Goal: Task Accomplishment & Management: Manage account settings

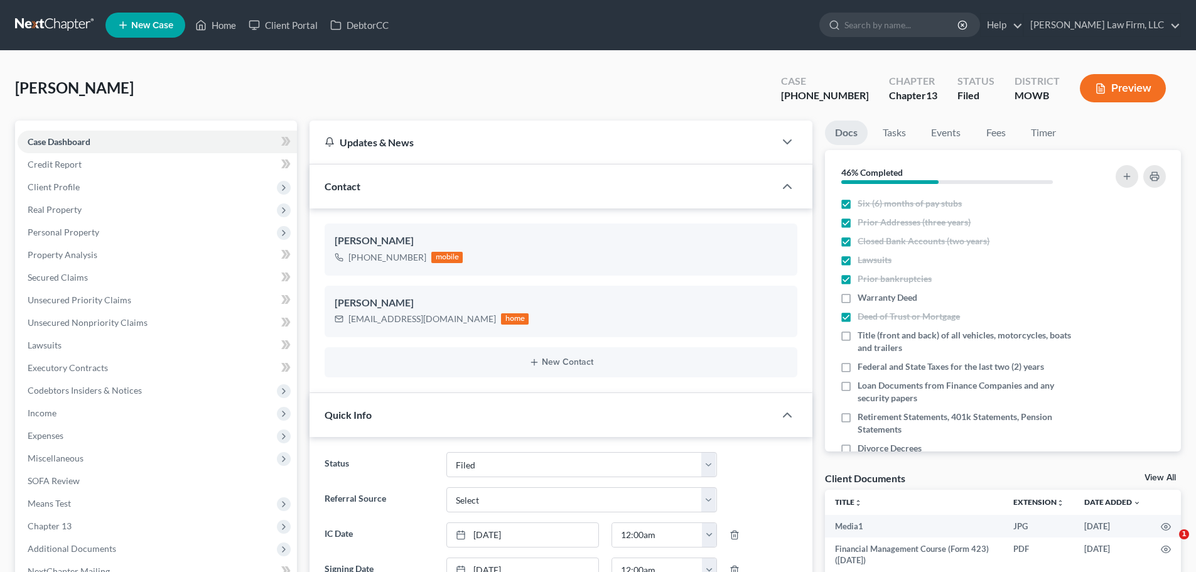
select select "3"
select select "0"
click at [922, 25] on input "search" at bounding box center [901, 24] width 115 height 23
click at [218, 21] on link "Home" at bounding box center [215, 25] width 53 height 23
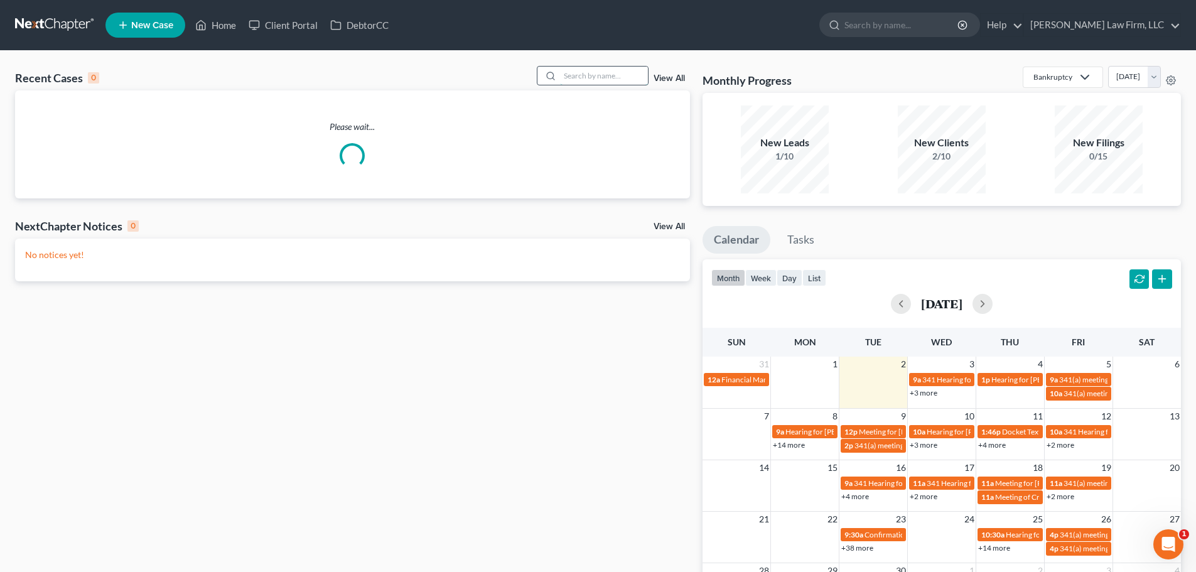
click at [570, 78] on input "search" at bounding box center [604, 76] width 88 height 18
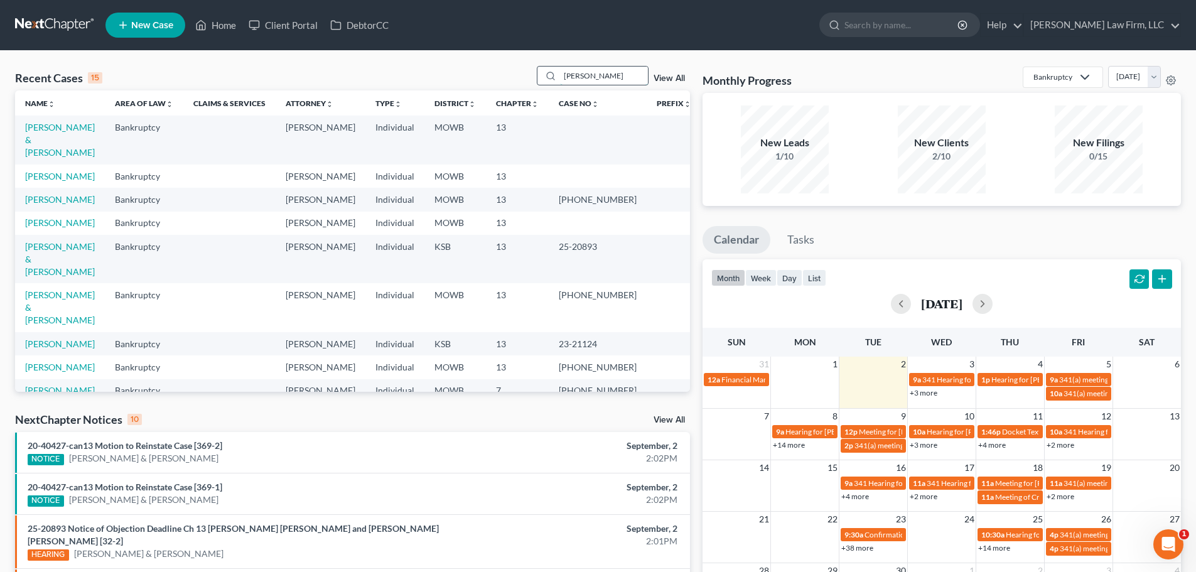
type input "[PERSON_NAME]"
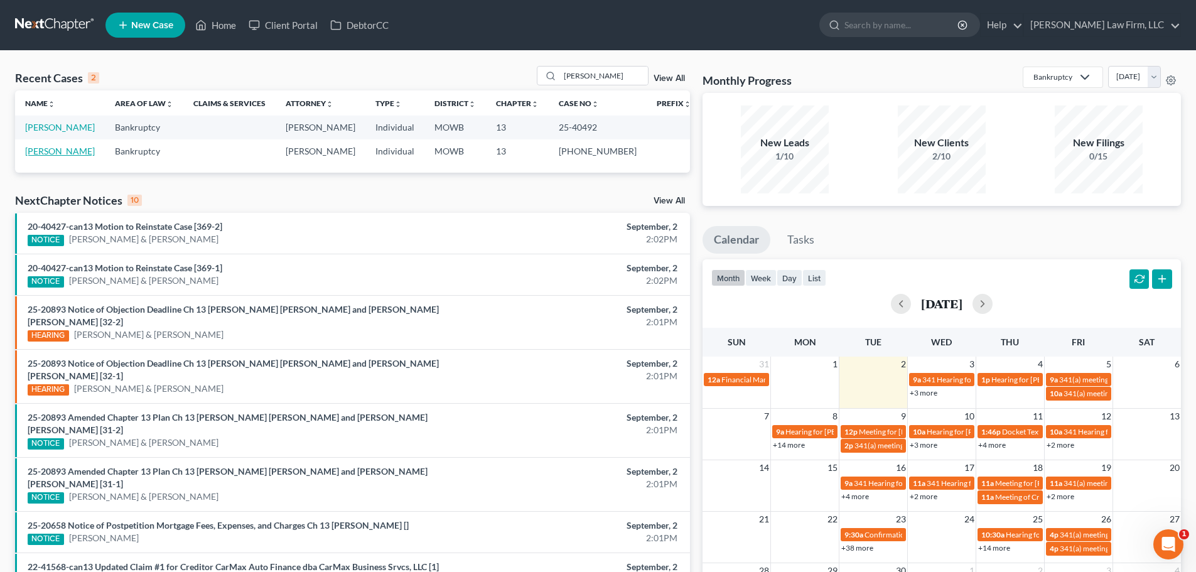
click at [56, 152] on link "[PERSON_NAME]" at bounding box center [60, 151] width 70 height 11
select select "6"
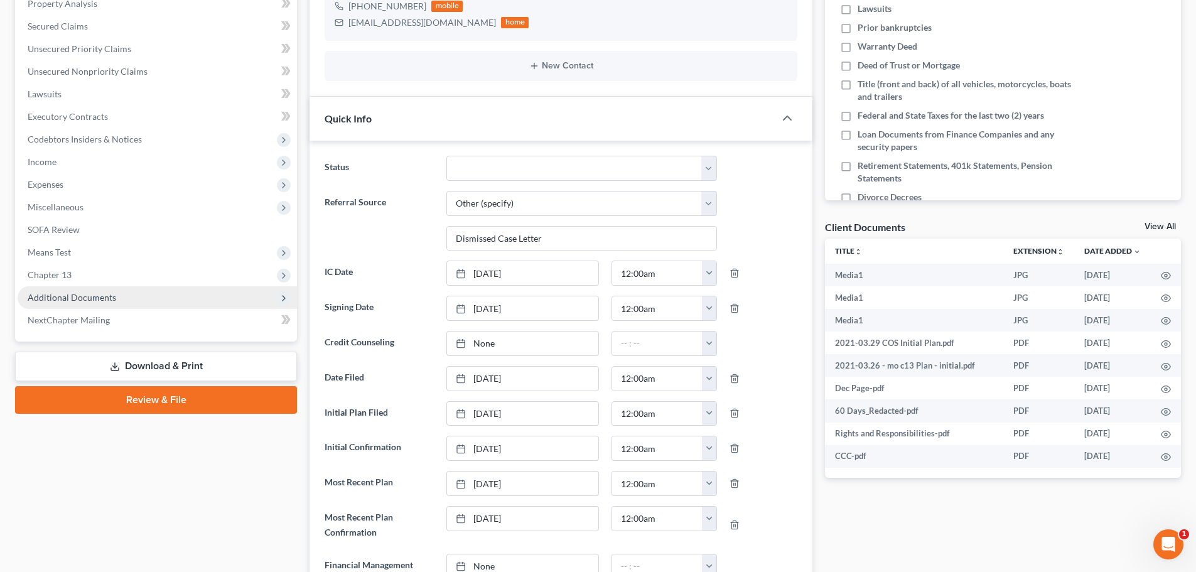
scroll to position [4328, 0]
click at [116, 295] on span "Additional Documents" at bounding box center [157, 297] width 279 height 23
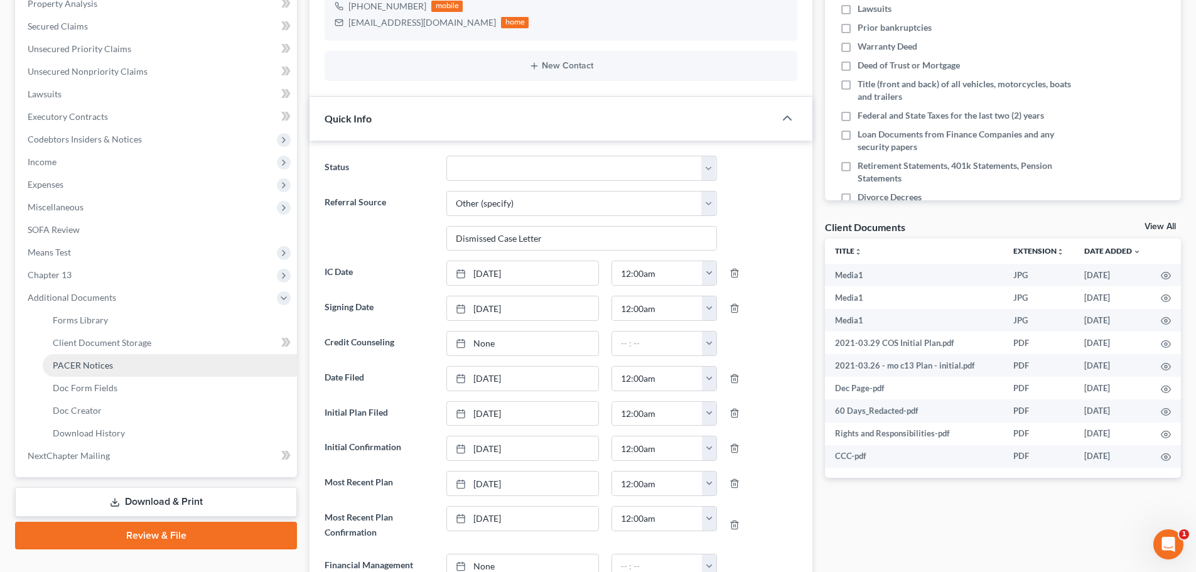
click at [105, 360] on span "PACER Notices" at bounding box center [83, 365] width 60 height 11
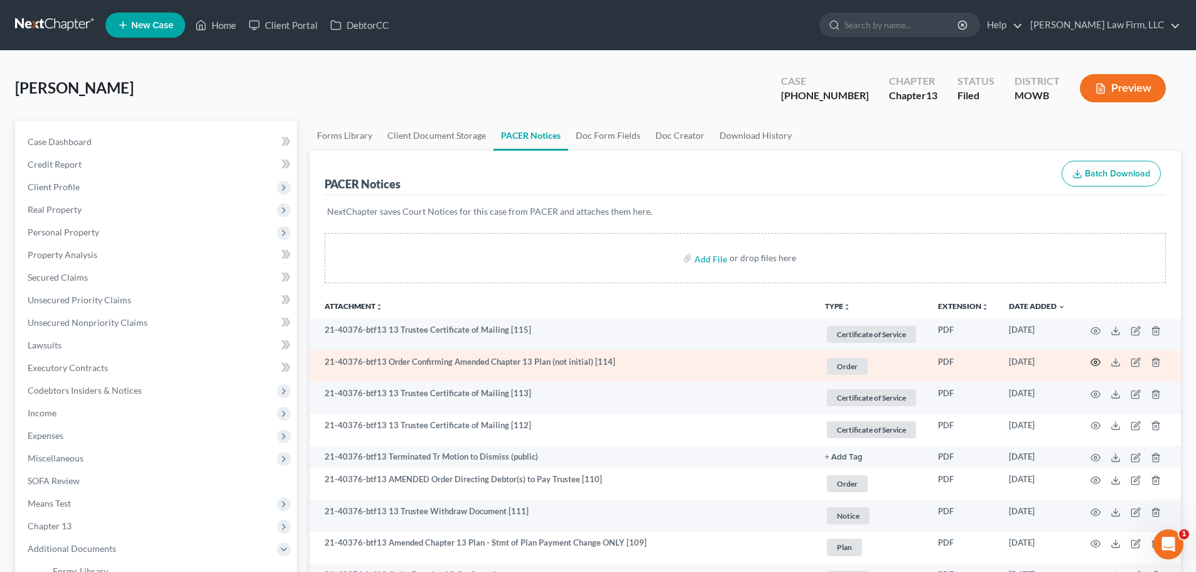
click at [1092, 358] on icon "button" at bounding box center [1095, 362] width 10 height 10
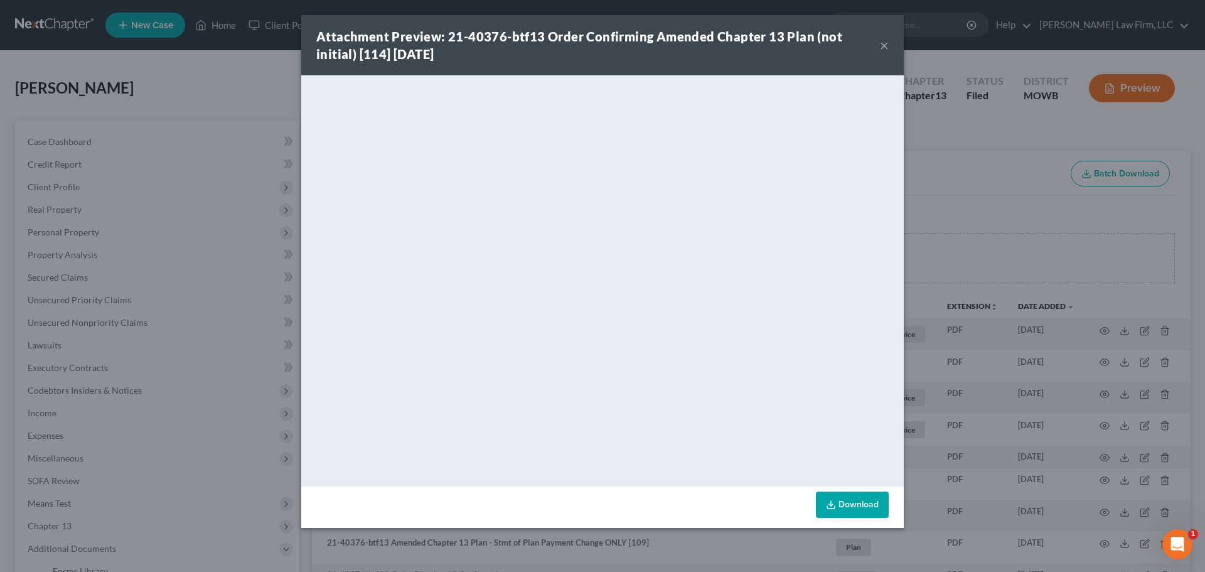
click at [880, 41] on button "×" at bounding box center [884, 45] width 9 height 15
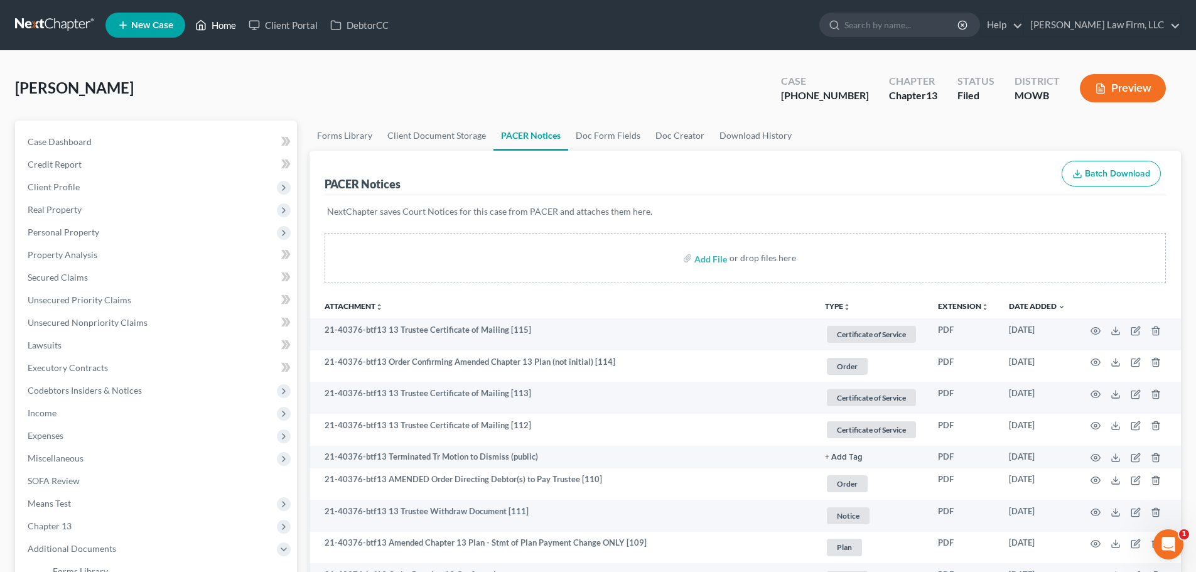
click at [219, 21] on link "Home" at bounding box center [215, 25] width 53 height 23
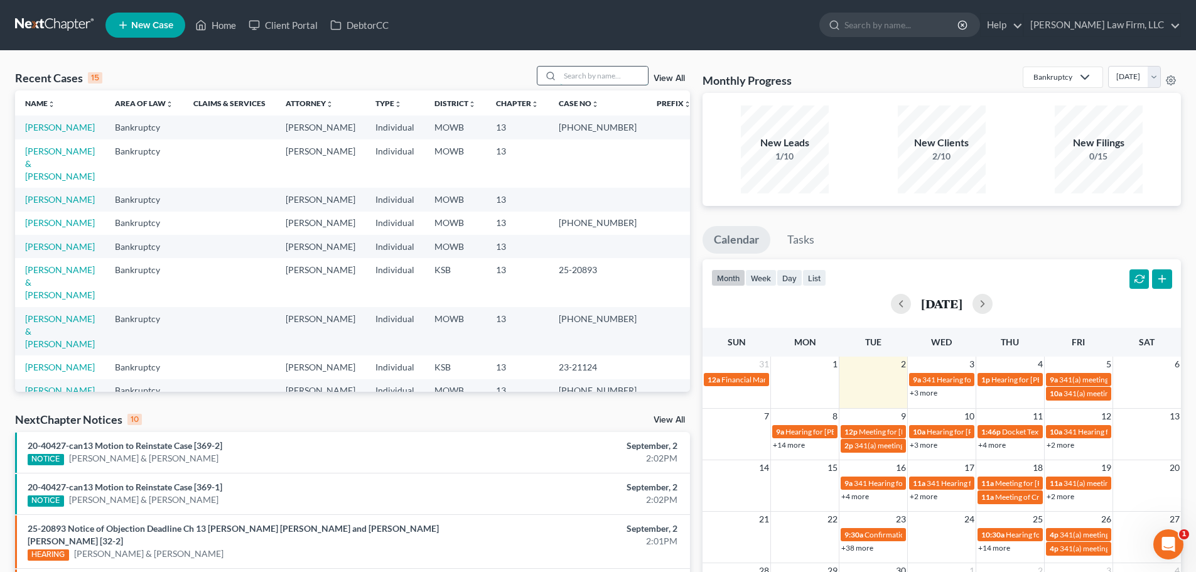
click at [575, 78] on input "search" at bounding box center [604, 76] width 88 height 18
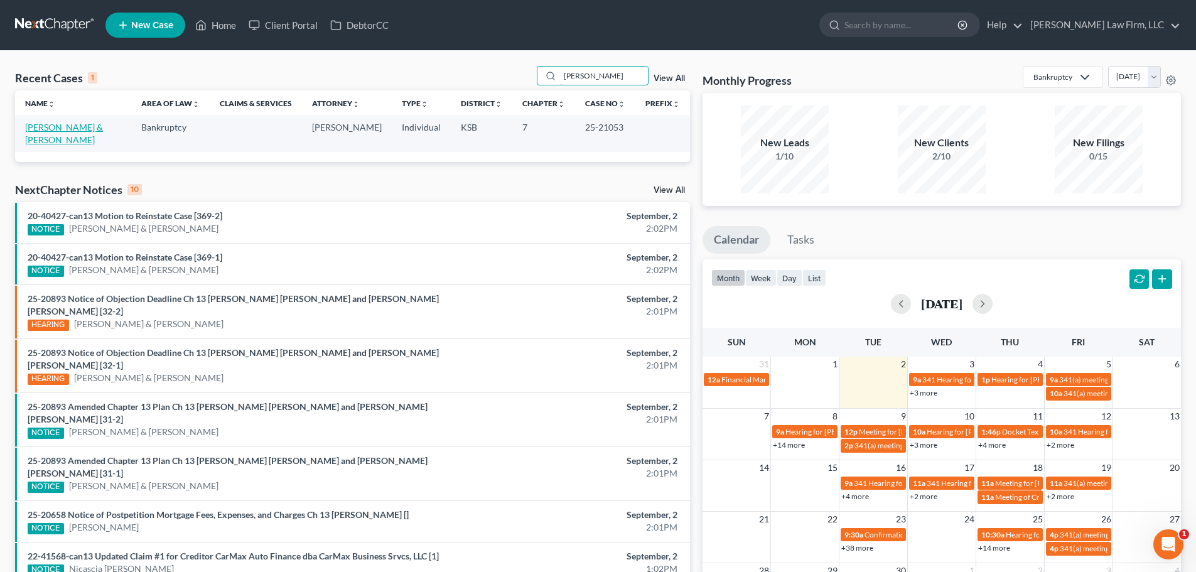
type input "[PERSON_NAME]"
click at [60, 124] on link "[PERSON_NAME] & [PERSON_NAME]" at bounding box center [64, 133] width 78 height 23
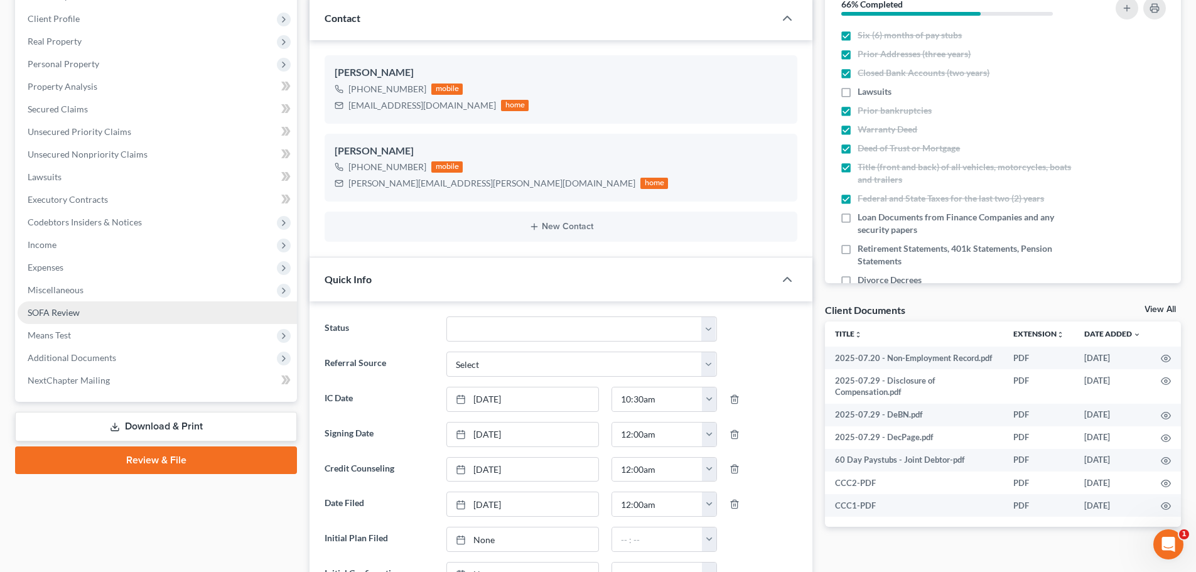
scroll to position [126, 0]
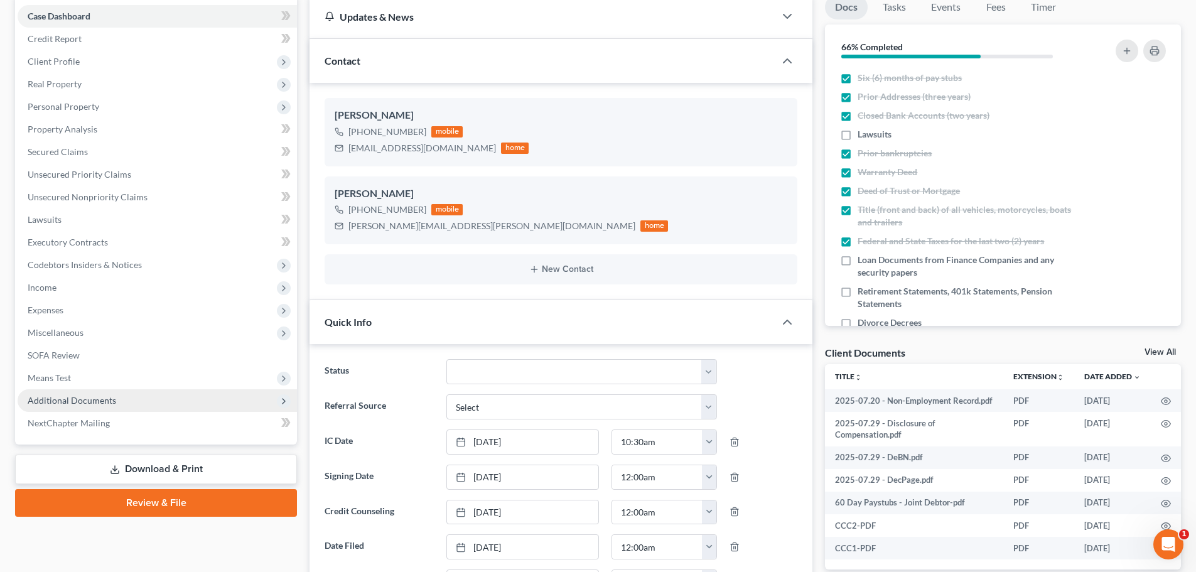
click at [87, 393] on span "Additional Documents" at bounding box center [157, 400] width 279 height 23
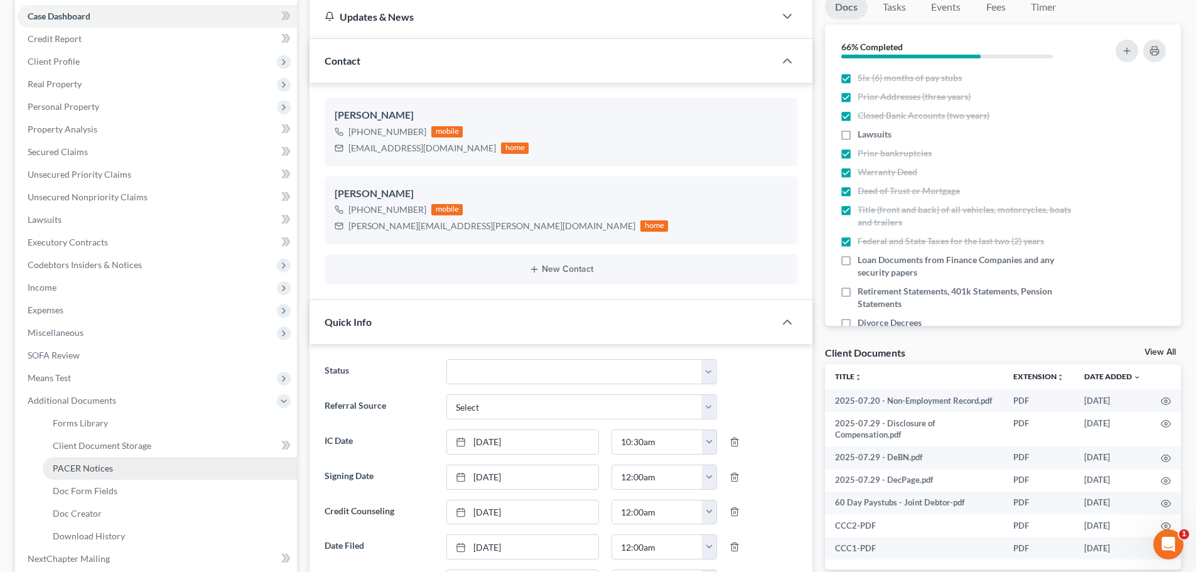
click at [88, 465] on span "PACER Notices" at bounding box center [83, 468] width 60 height 11
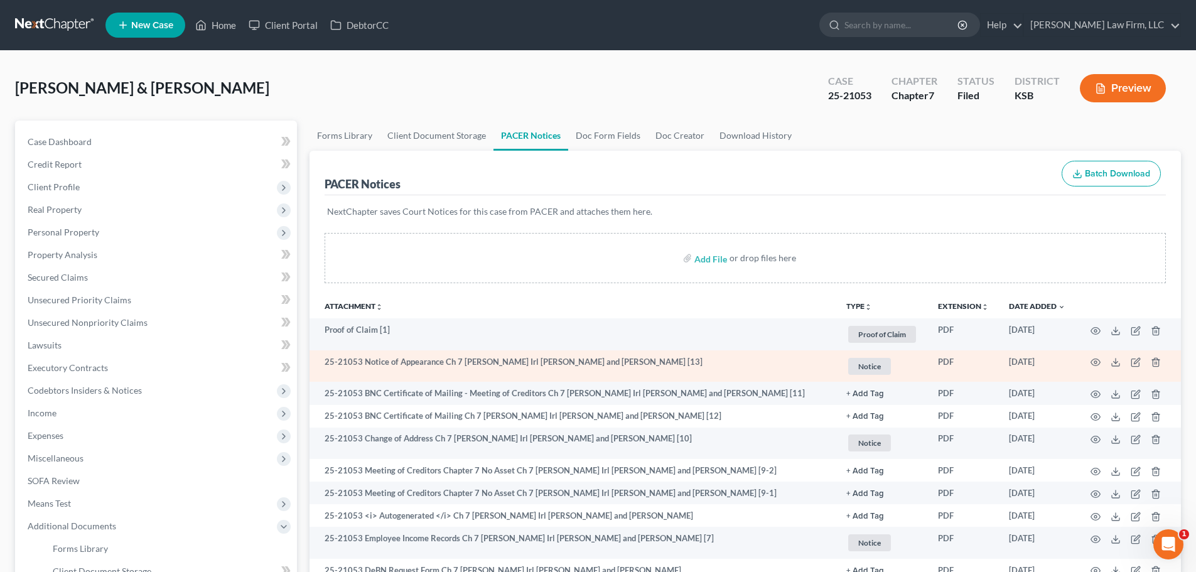
scroll to position [63, 0]
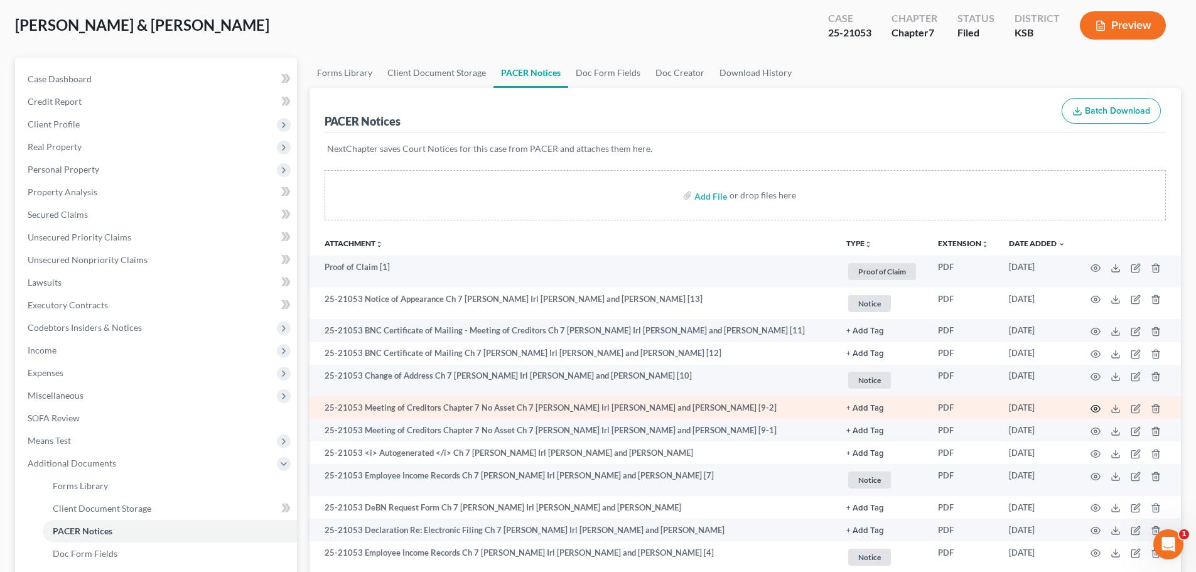
click at [1095, 408] on icon "button" at bounding box center [1095, 409] width 10 height 10
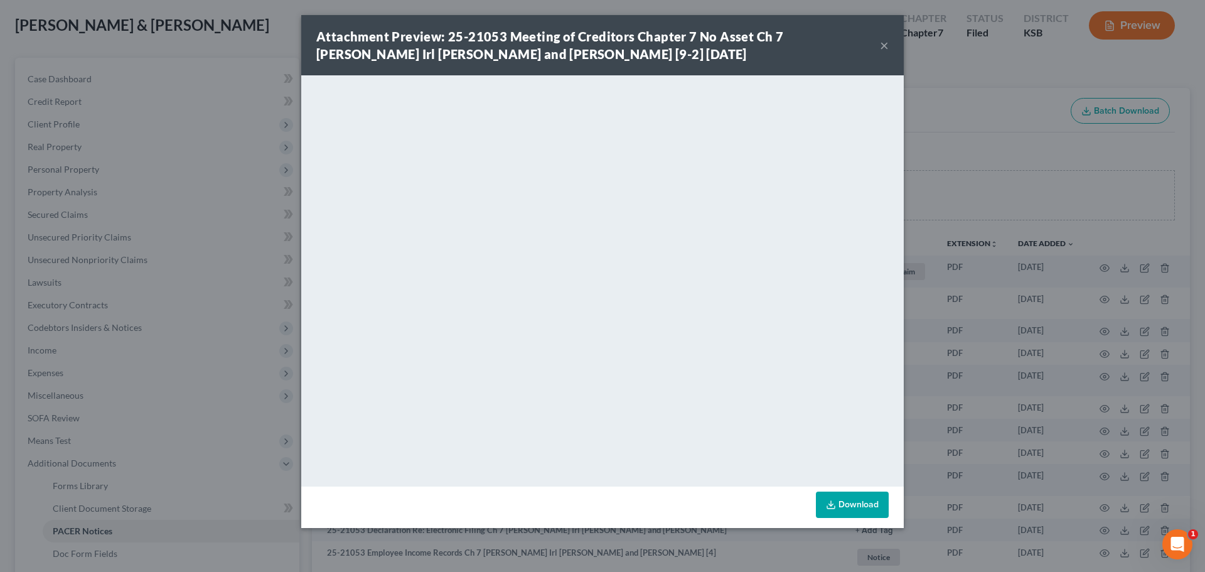
click at [885, 45] on button "×" at bounding box center [884, 45] width 9 height 15
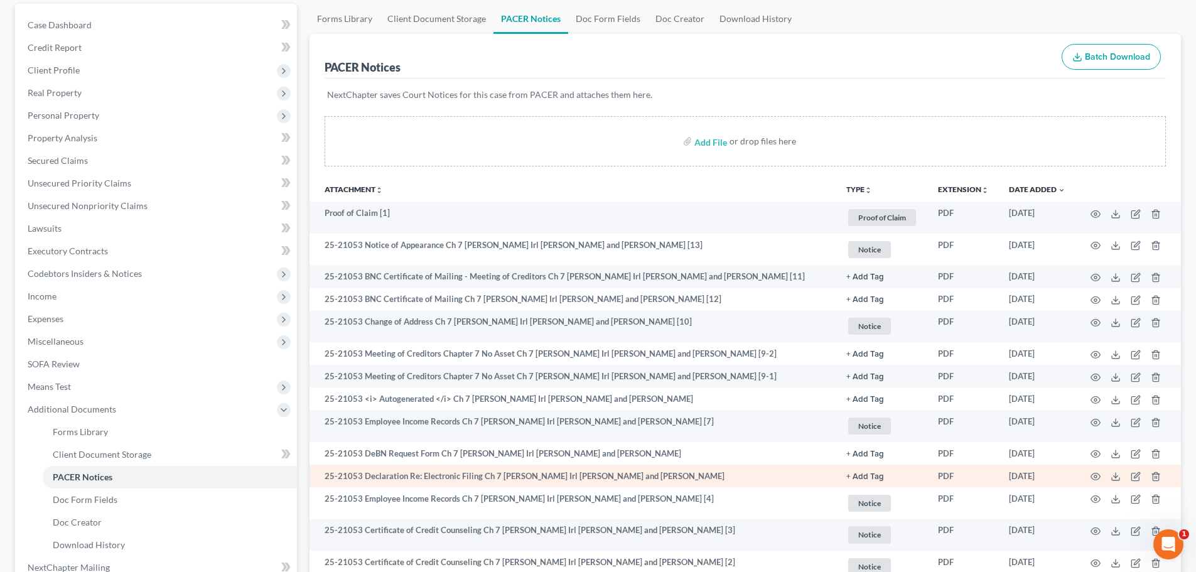
scroll to position [188, 0]
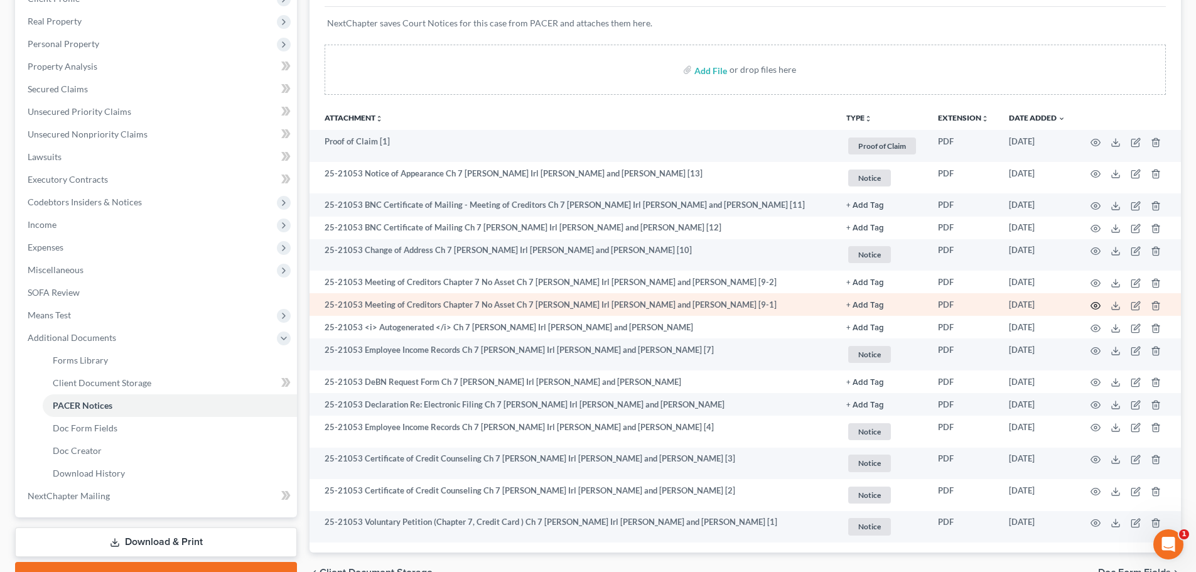
click at [1092, 302] on icon "button" at bounding box center [1095, 306] width 10 height 10
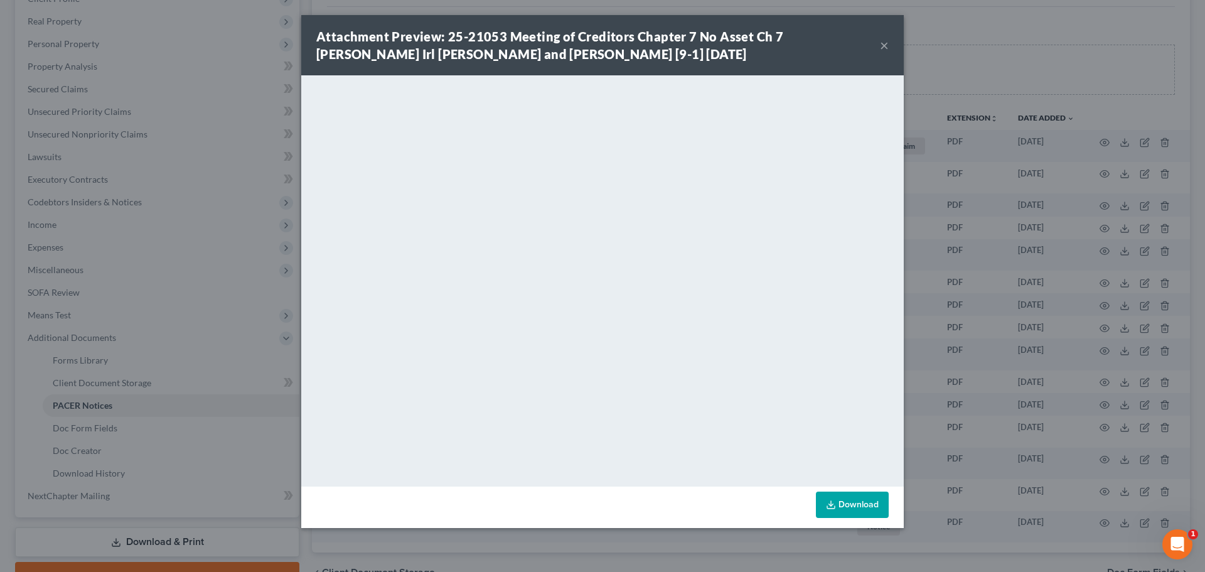
click at [881, 43] on button "×" at bounding box center [884, 45] width 9 height 15
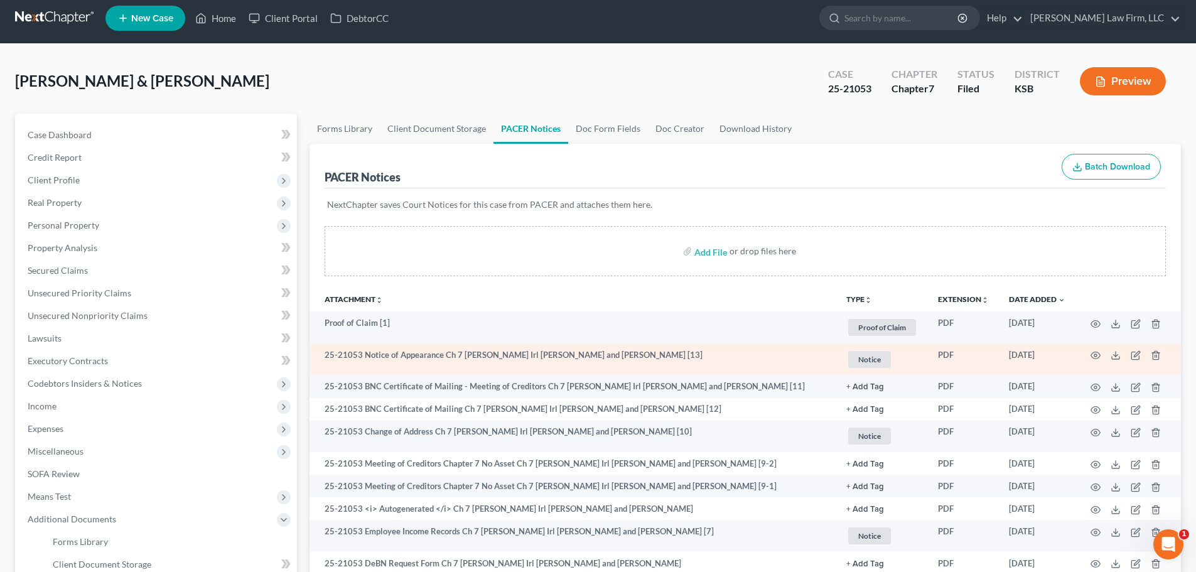
scroll to position [0, 0]
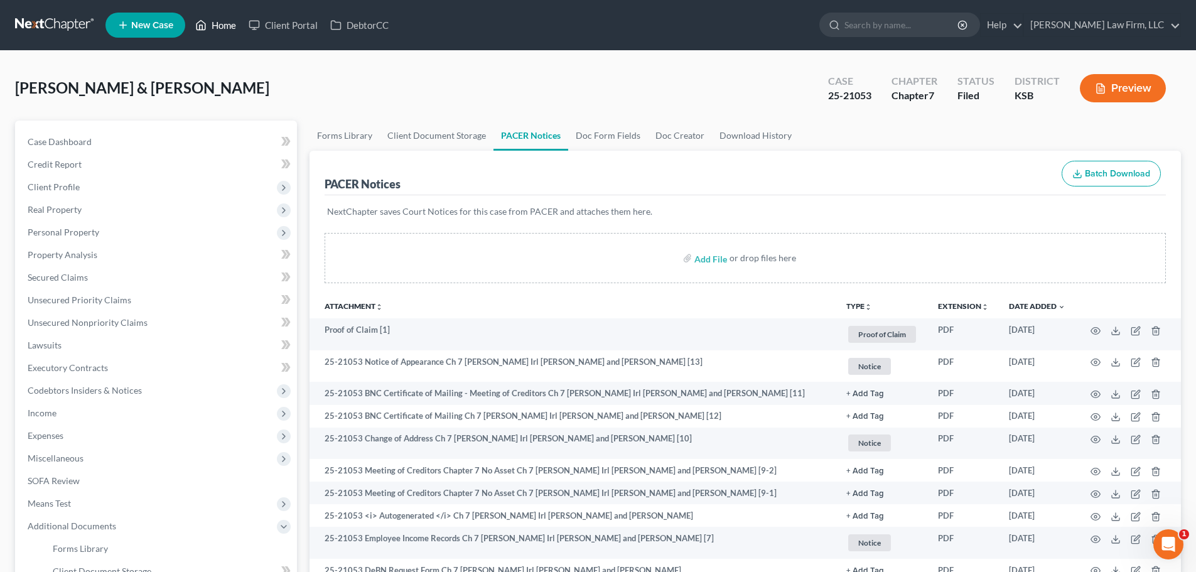
click at [227, 21] on link "Home" at bounding box center [215, 25] width 53 height 23
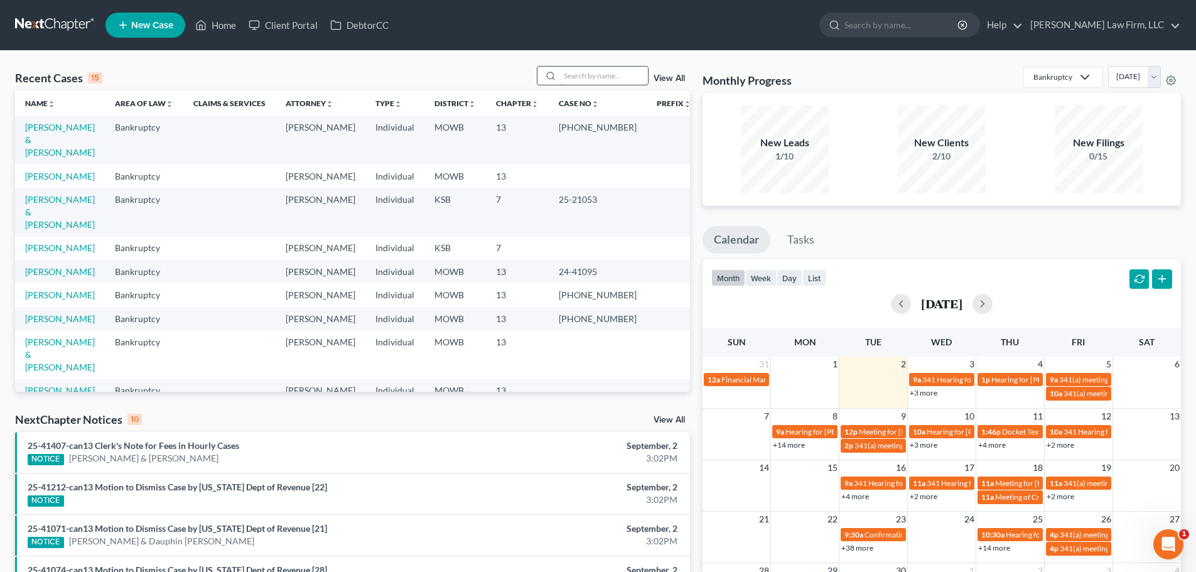
click at [574, 82] on input "search" at bounding box center [604, 76] width 88 height 18
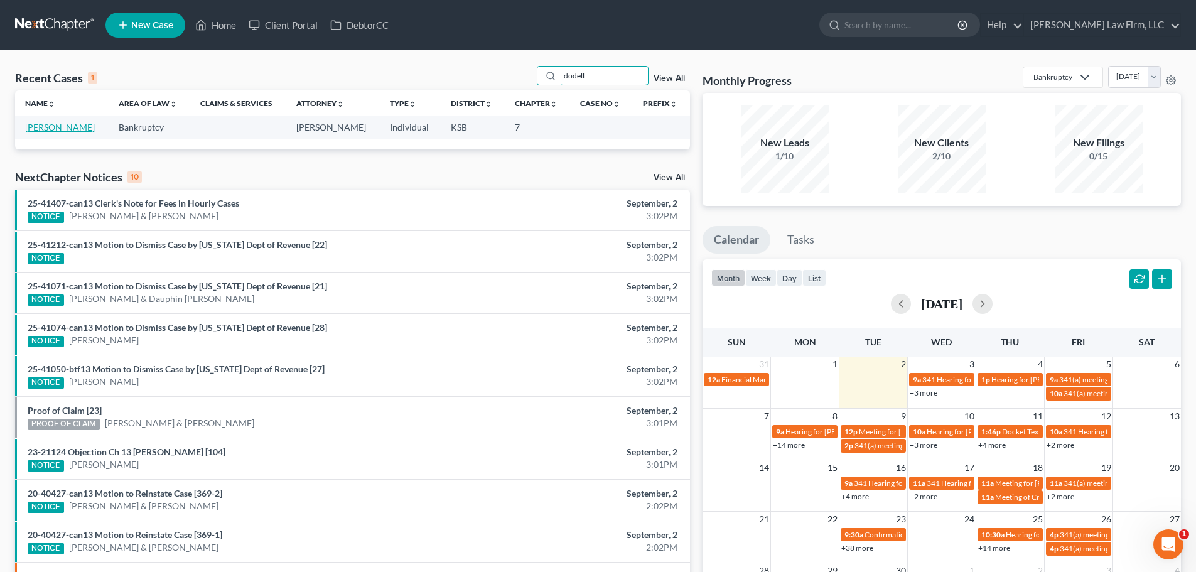
type input "dodell"
click at [36, 126] on link "[PERSON_NAME]" at bounding box center [60, 127] width 70 height 11
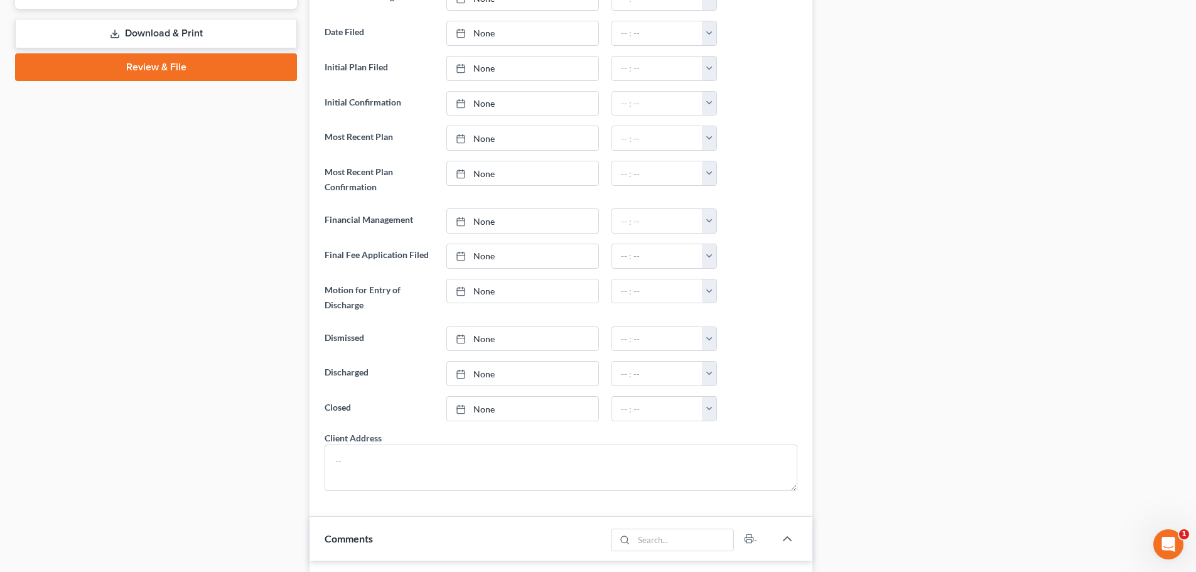
scroll to position [753, 0]
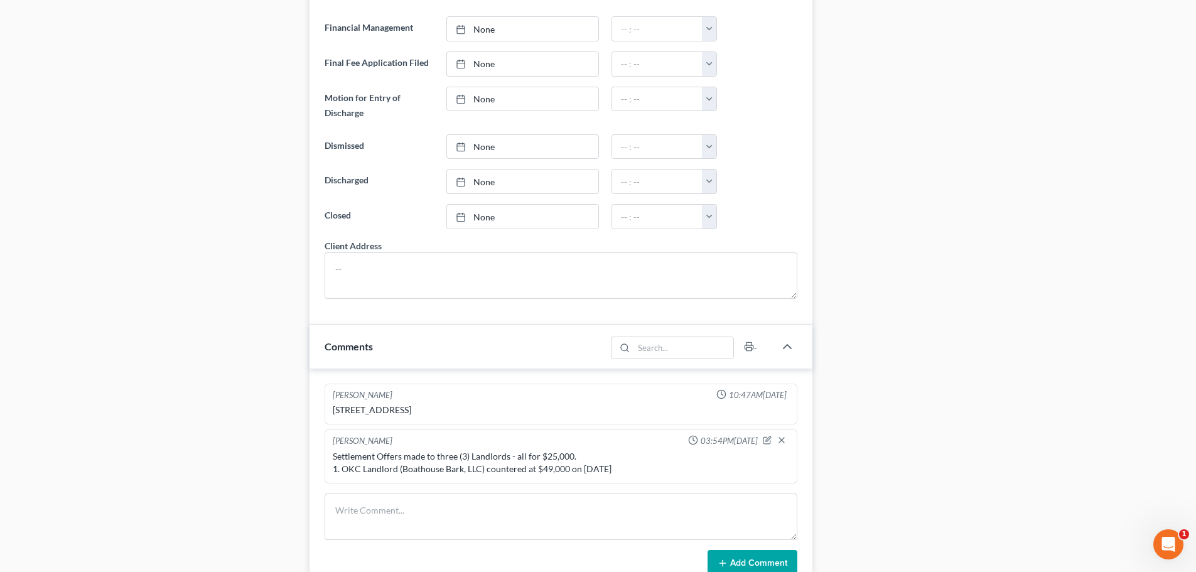
click at [619, 475] on div "Settlement Offers made to three (3) Landlords - all for $25,000. 1. OKC Landlor…" at bounding box center [561, 462] width 456 height 25
click at [766, 444] on icon "button" at bounding box center [767, 440] width 9 height 9
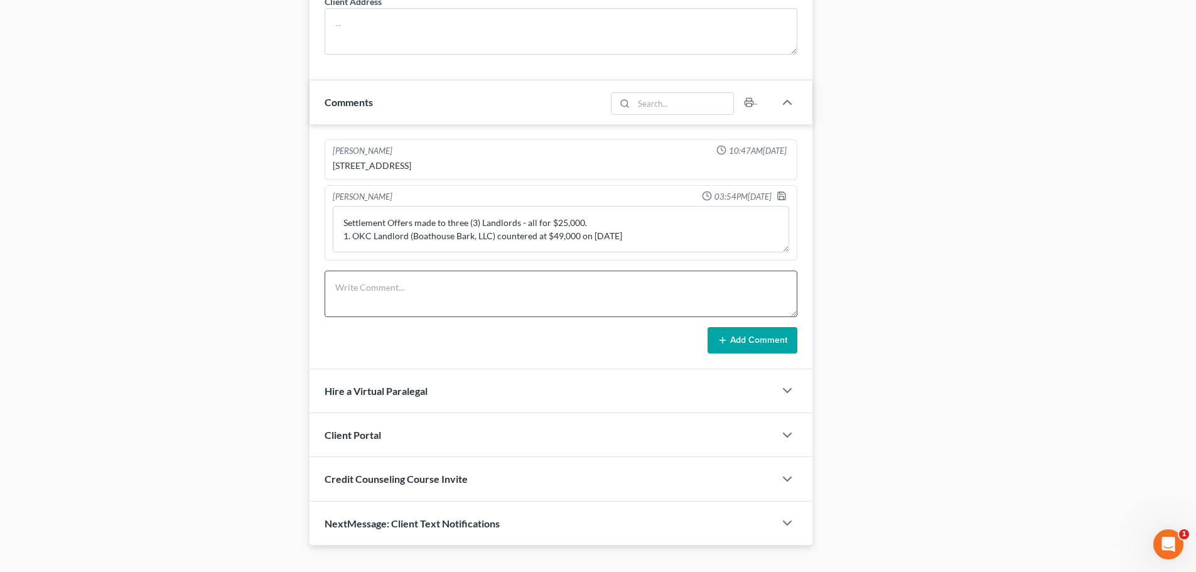
scroll to position [968, 0]
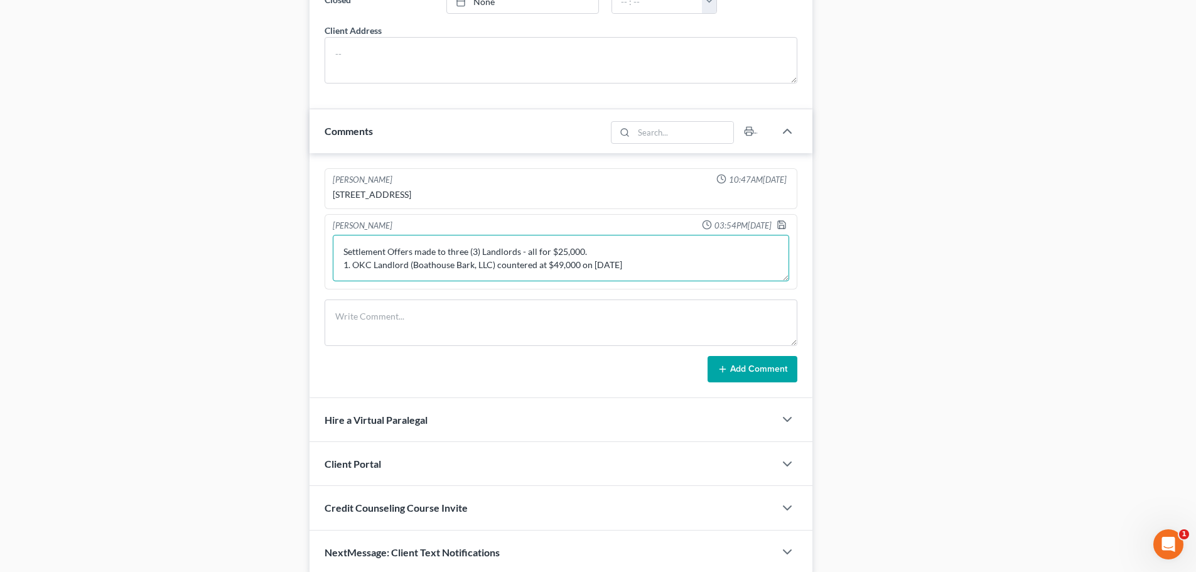
click at [622, 280] on textarea "Settlement Offers made to three (3) Landlords - all for $25,000. 1. OKC Landlor…" at bounding box center [561, 258] width 456 height 46
click at [621, 280] on textarea "Settlement Offers made to three (3) Landlords - all for $25,000. 1. OKC Landlor…" at bounding box center [561, 258] width 456 height 46
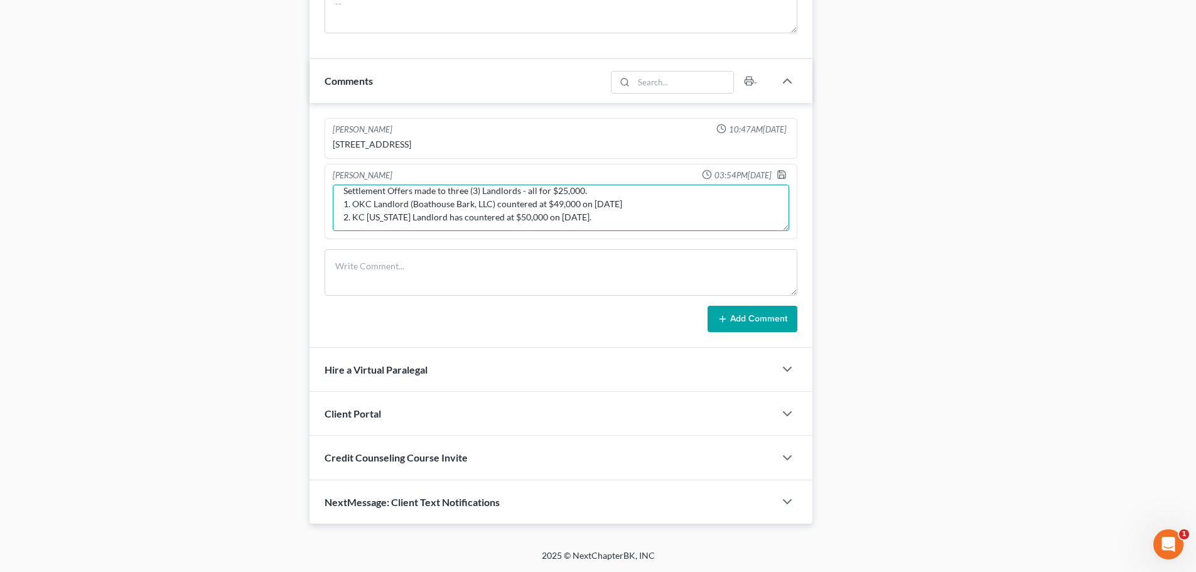
scroll to position [13, 0]
type textarea "Settlement Offers made to three (3) Landlords - all for $25,000. 1. OKC Landlor…"
click at [780, 171] on icon "button" at bounding box center [782, 175] width 8 height 8
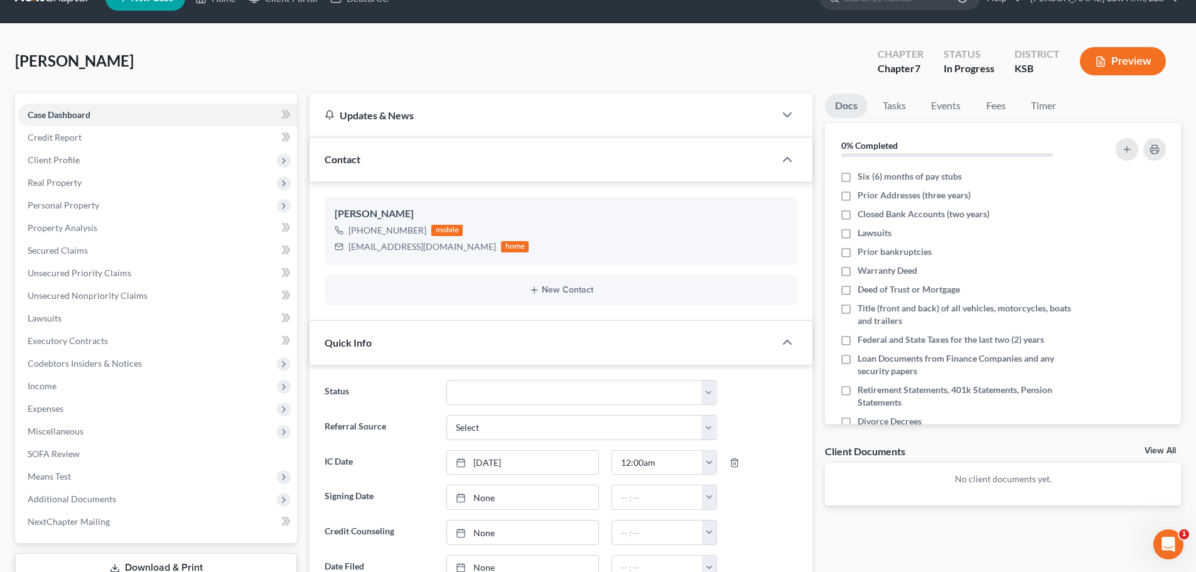
scroll to position [0, 0]
